Goal: Task Accomplishment & Management: Manage account settings

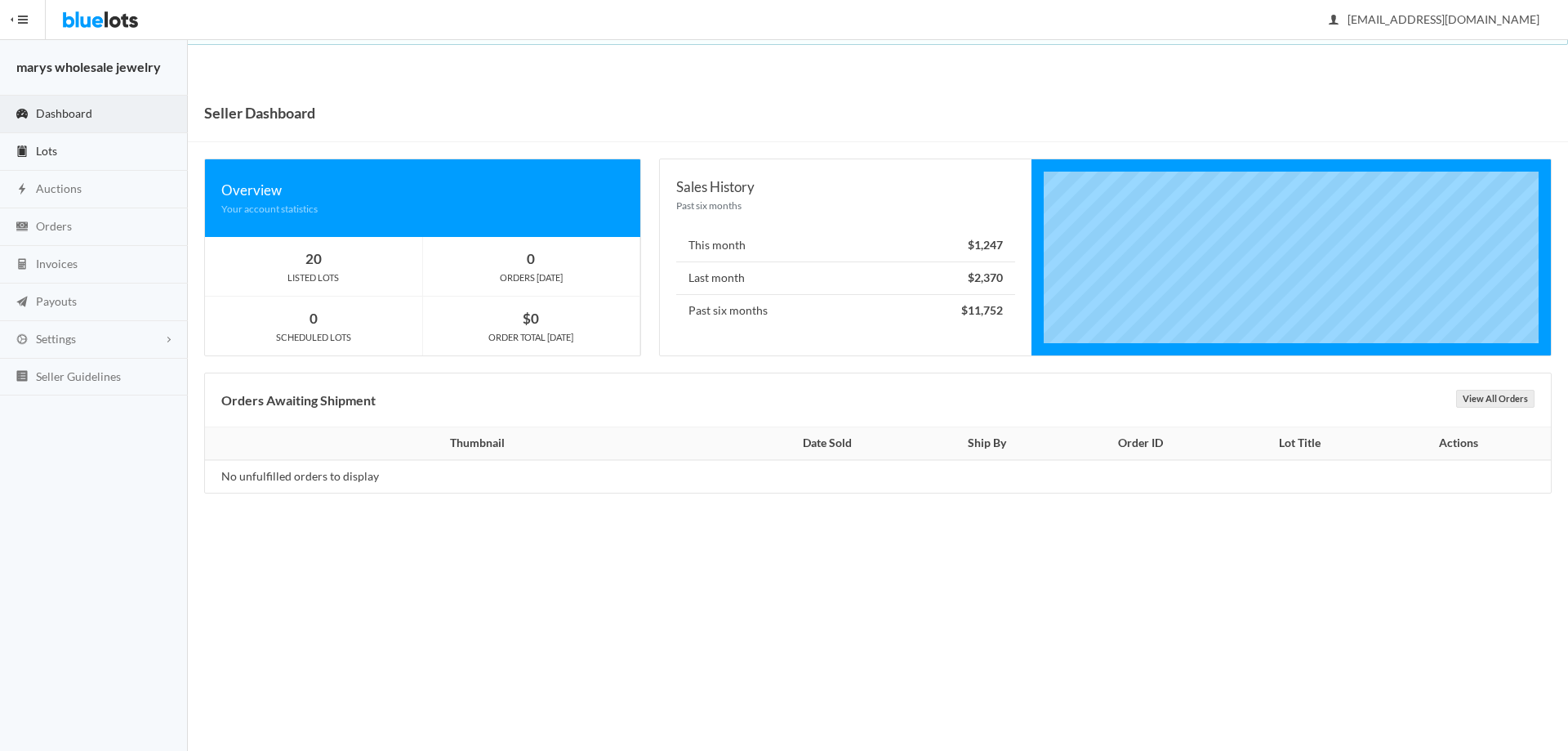
click at [58, 149] on link "Lots" at bounding box center [93, 152] width 187 height 38
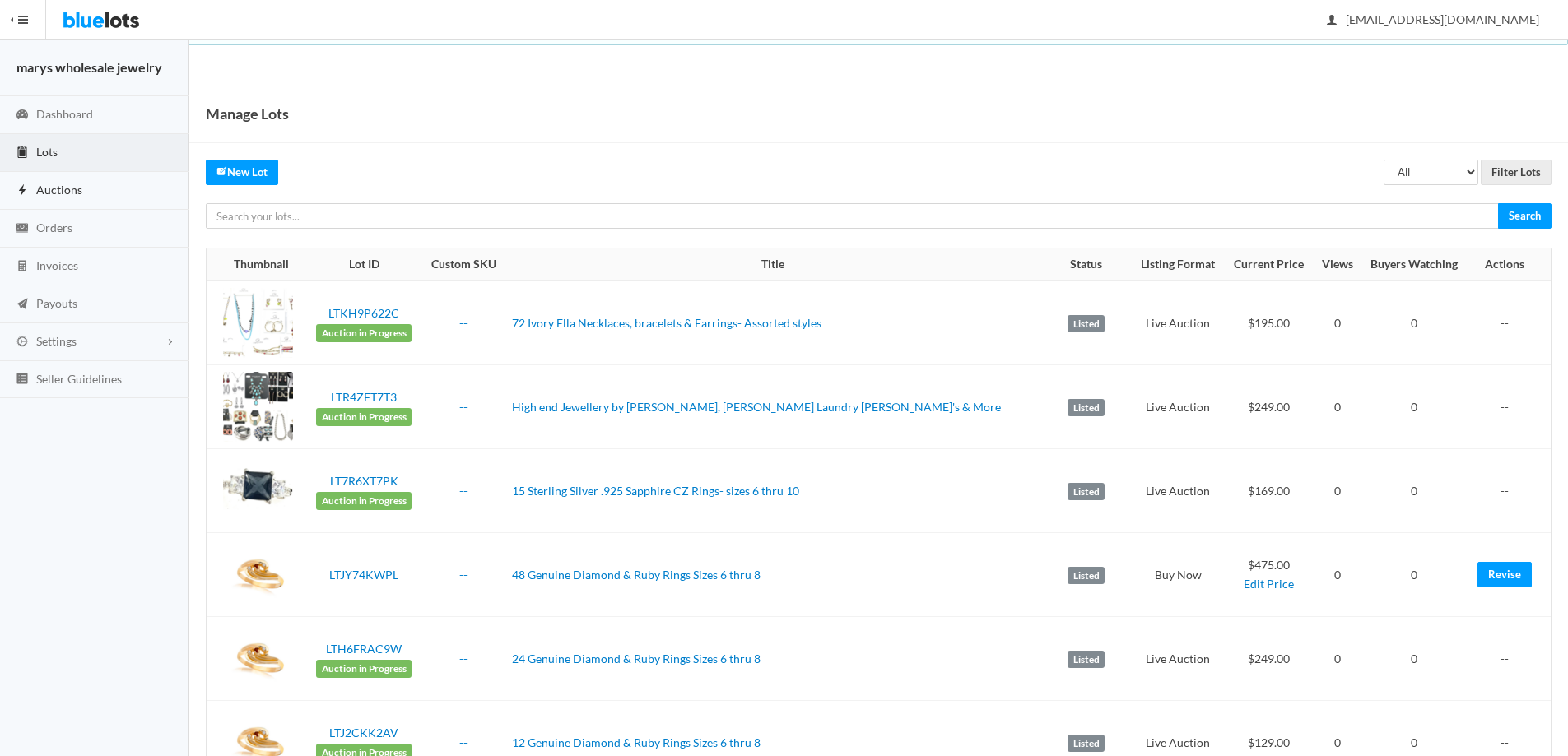
click at [43, 193] on span "Auctions" at bounding box center [59, 189] width 46 height 14
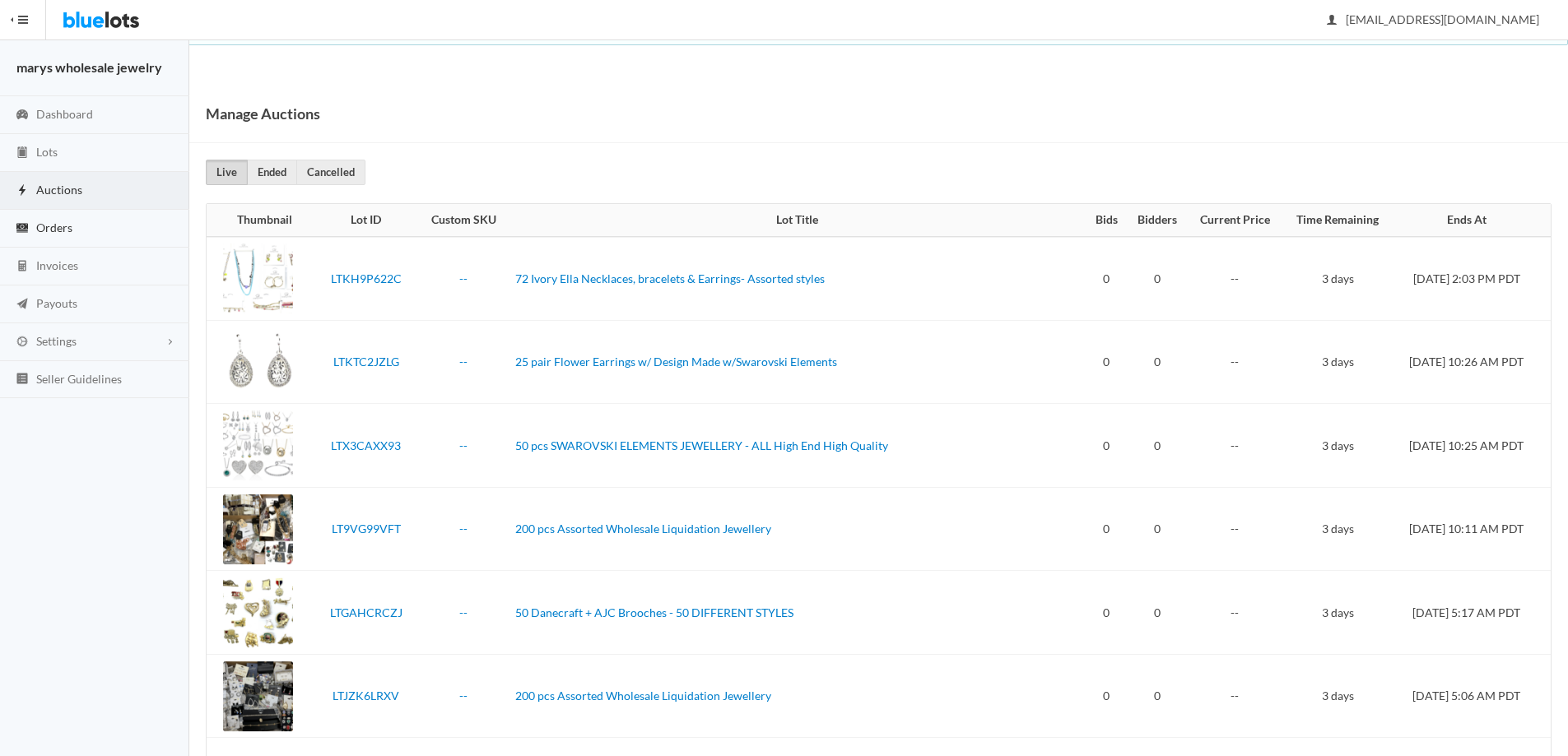
click at [77, 231] on link "Orders" at bounding box center [94, 228] width 189 height 38
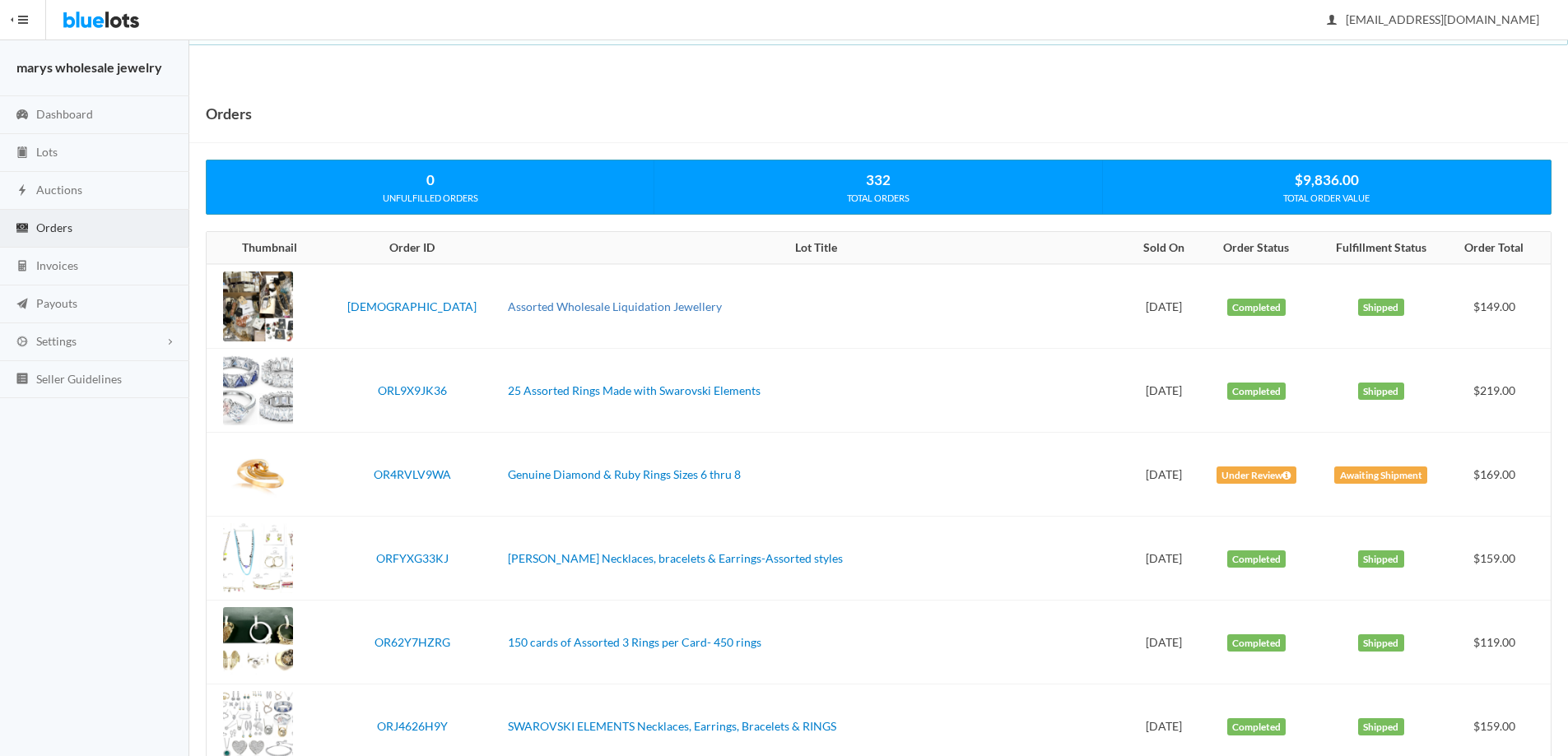
click at [644, 304] on link "Assorted Wholesale Liquidation Jewellery" at bounding box center [614, 306] width 214 height 14
